Goal: Navigation & Orientation: Go to known website

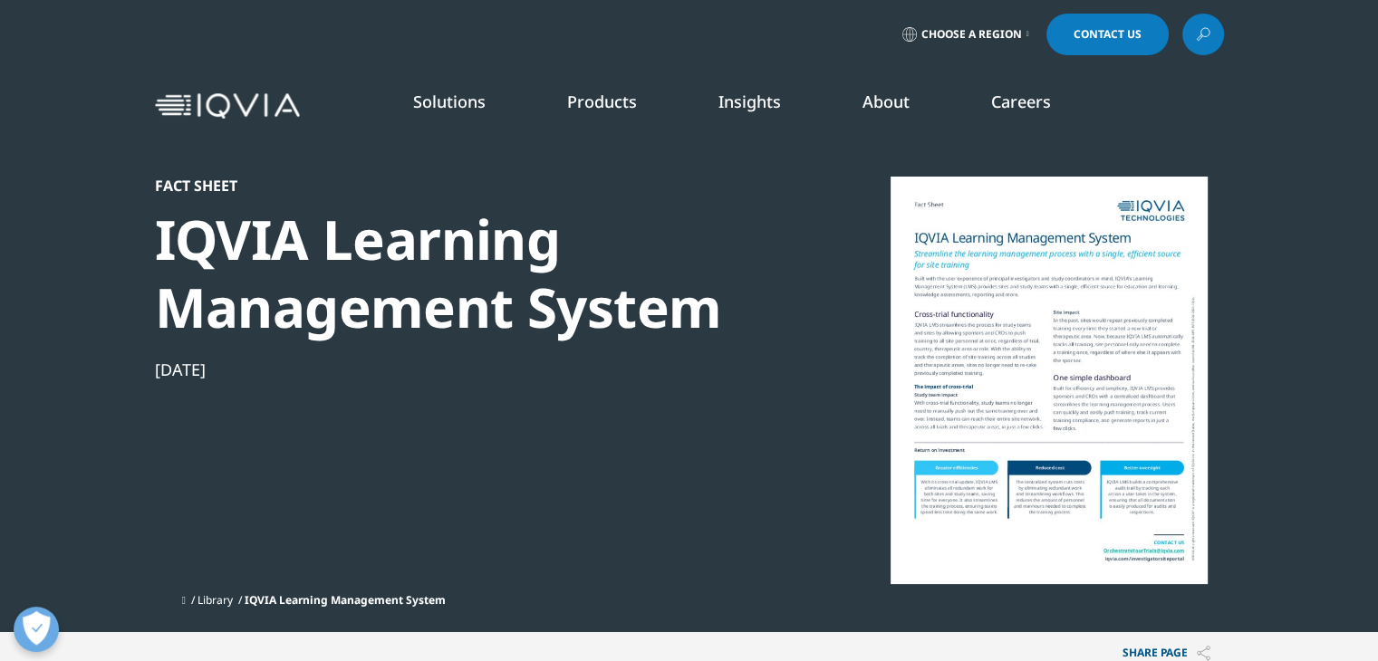
scroll to position [166, 1069]
click at [975, 42] on link "Choose a Region" at bounding box center [966, 35] width 134 height 42
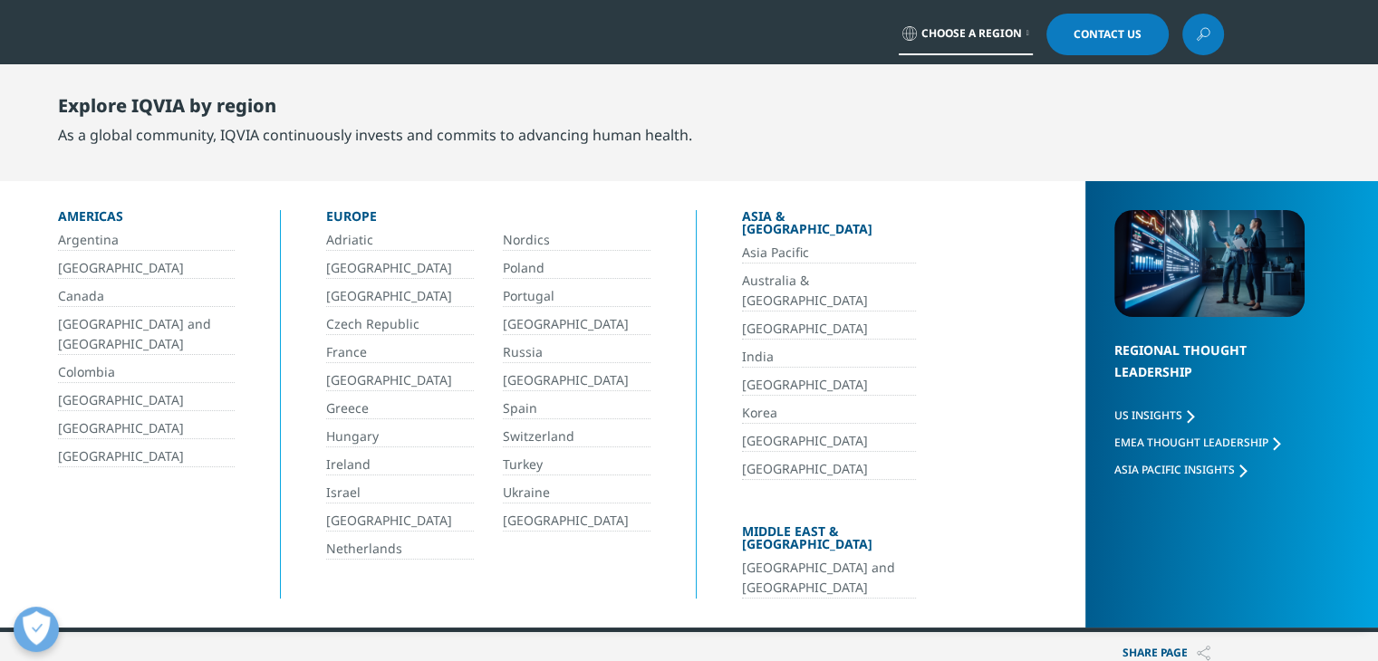
click at [769, 243] on link "Asia Pacific" at bounding box center [829, 253] width 174 height 21
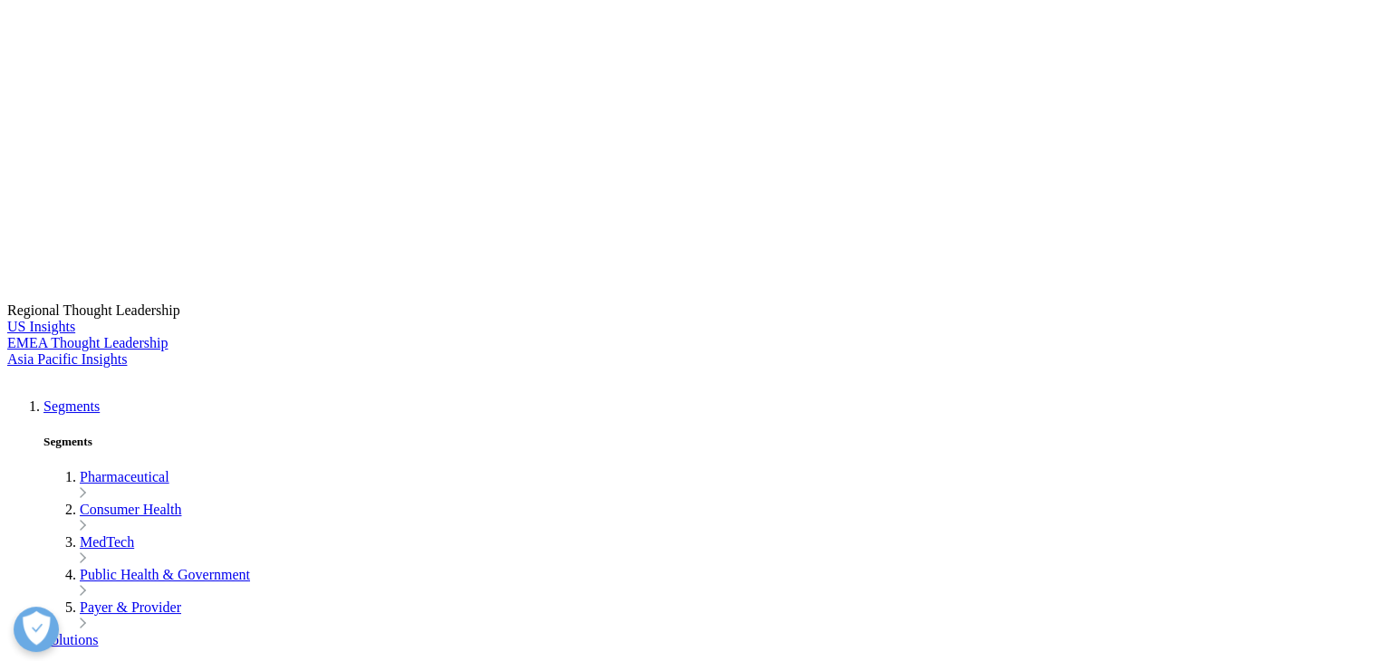
scroll to position [609, 0]
